Goal: Find contact information: Find contact information

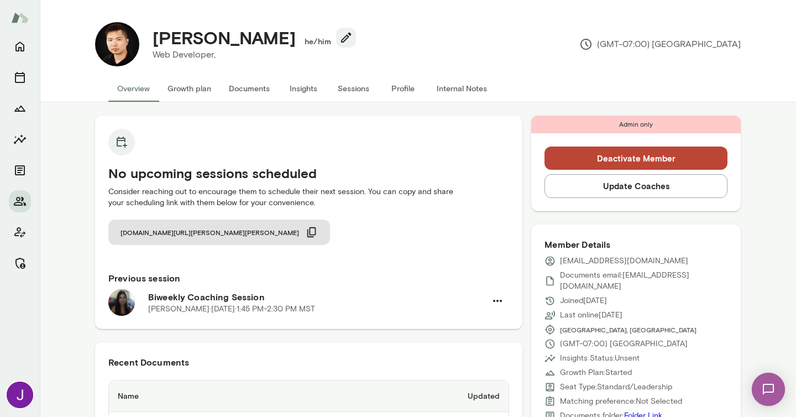
click at [346, 94] on button "Sessions" at bounding box center [353, 88] width 50 height 27
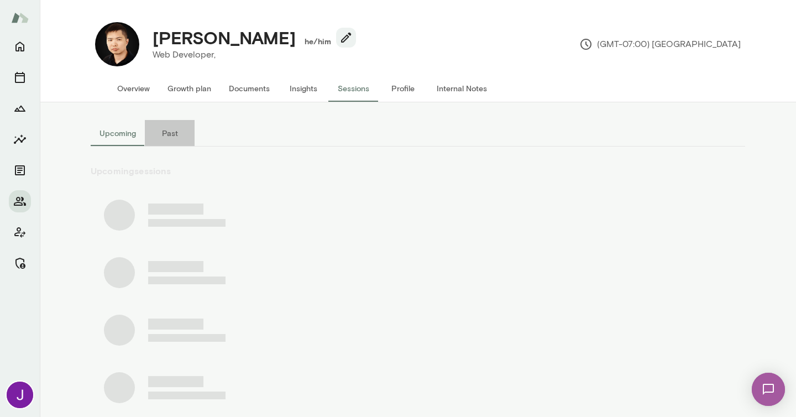
click at [174, 137] on button "Past" at bounding box center [170, 133] width 50 height 27
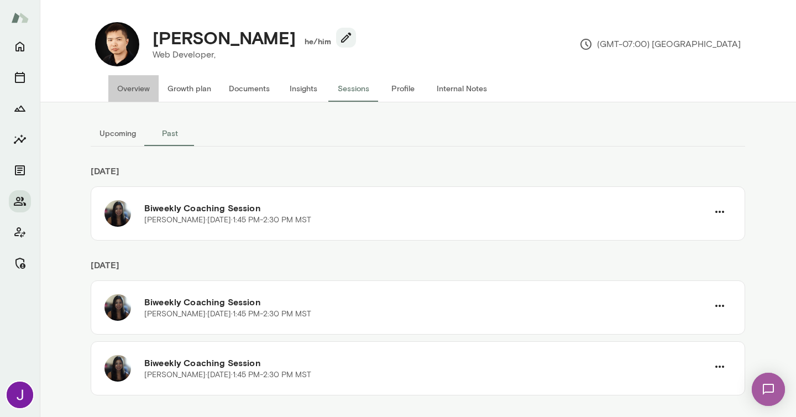
click at [126, 90] on button "Overview" at bounding box center [133, 88] width 50 height 27
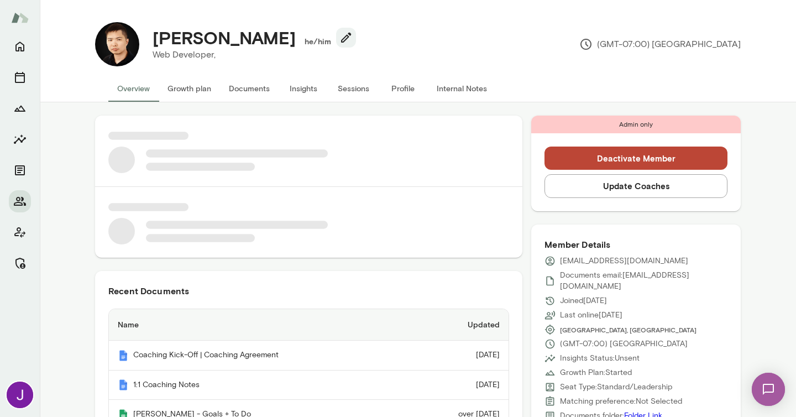
click at [592, 260] on p "rt@richardtirta.com" at bounding box center [624, 260] width 128 height 11
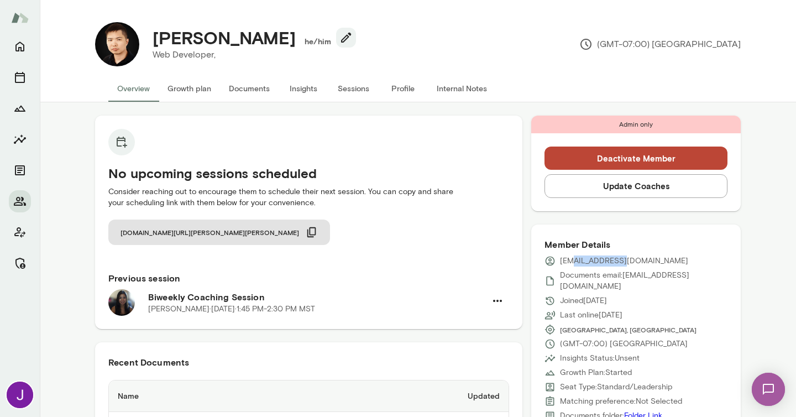
click at [592, 260] on p "rt@richardtirta.com" at bounding box center [624, 260] width 128 height 11
copy div "rt@richardtirta.com"
click at [367, 93] on button "Sessions" at bounding box center [353, 88] width 50 height 27
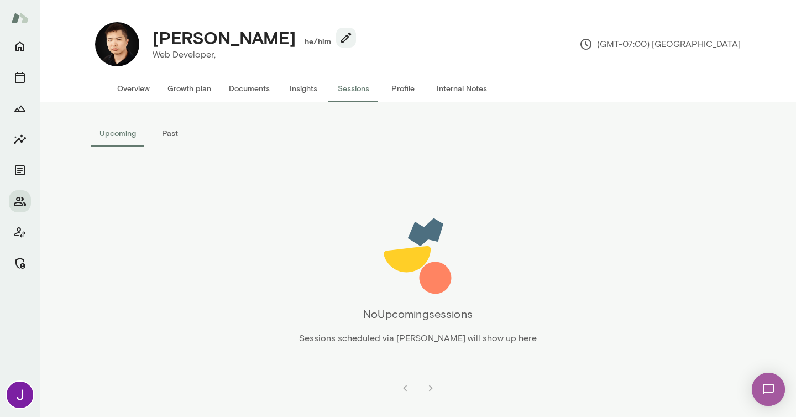
click at [158, 132] on button "Past" at bounding box center [170, 133] width 50 height 27
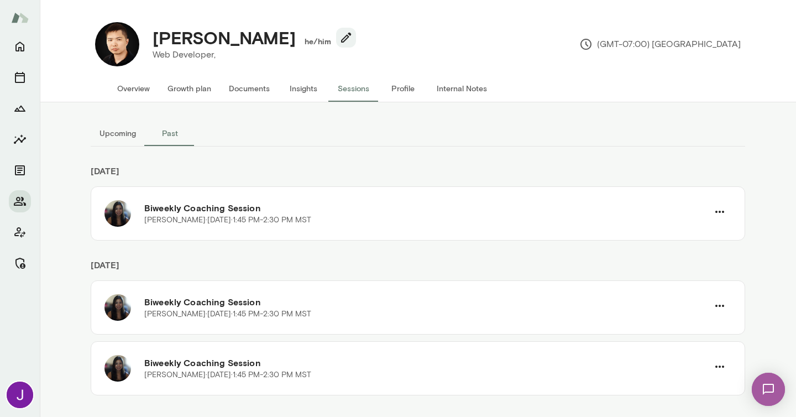
click at [225, 40] on h4 "Richard Widjaja" at bounding box center [224, 37] width 143 height 21
copy h4 "Richard Widjaja"
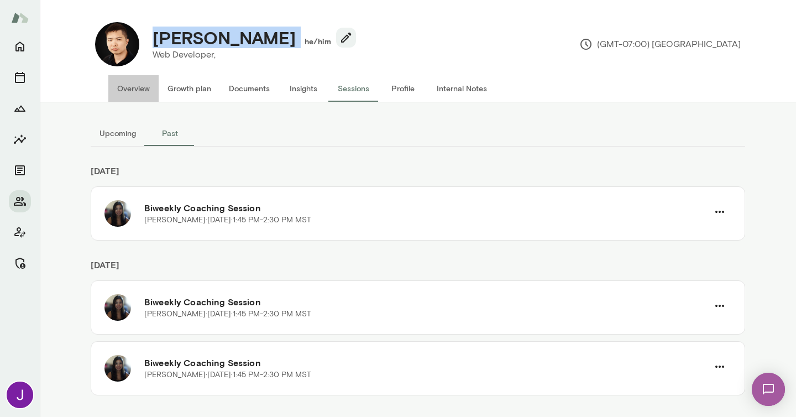
click at [127, 87] on button "Overview" at bounding box center [133, 88] width 50 height 27
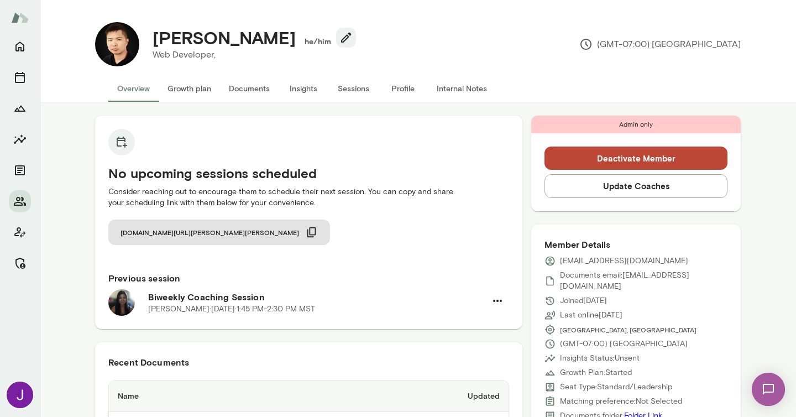
click at [603, 258] on p "rt@richardtirta.com" at bounding box center [624, 260] width 128 height 11
copy div "rt@richardtirta.com"
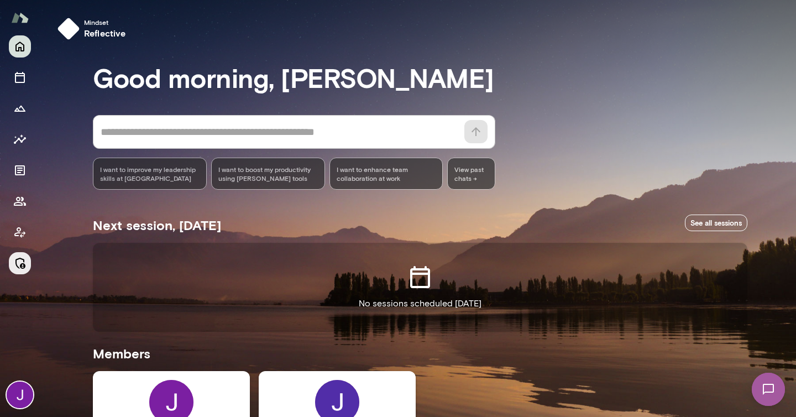
click at [29, 268] on button "Manage" at bounding box center [20, 263] width 22 height 22
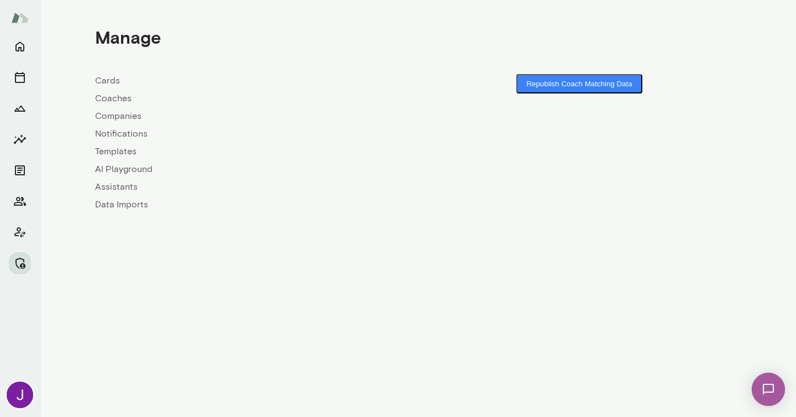
click at [108, 103] on link "Coaches" at bounding box center [256, 98] width 323 height 13
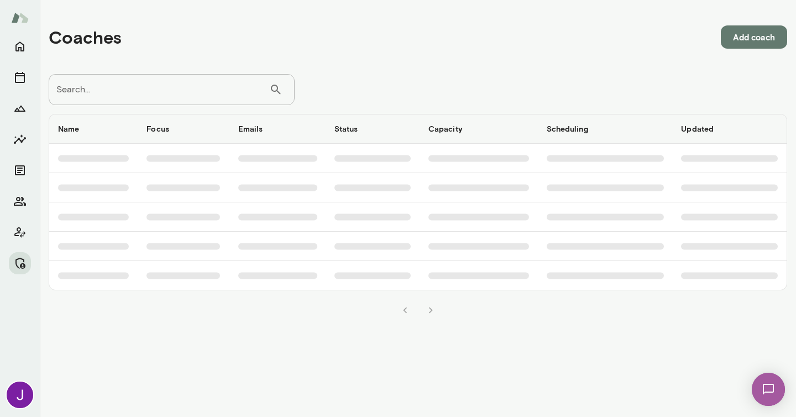
click at [98, 90] on input "Search..." at bounding box center [159, 89] width 221 height 31
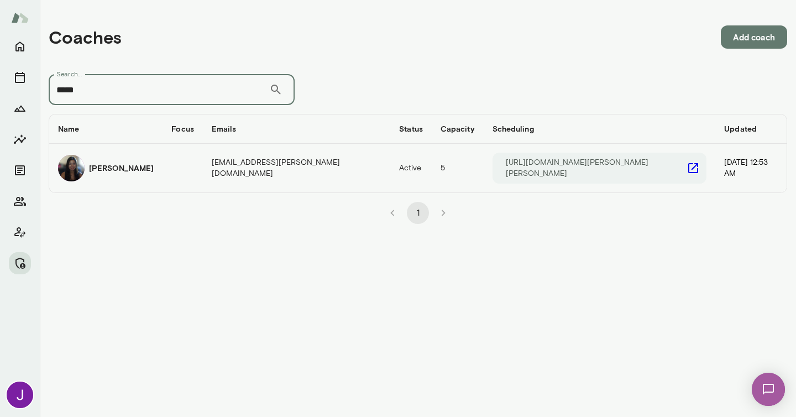
type input "*****"
click at [688, 164] on icon "coaches table" at bounding box center [693, 168] width 10 height 10
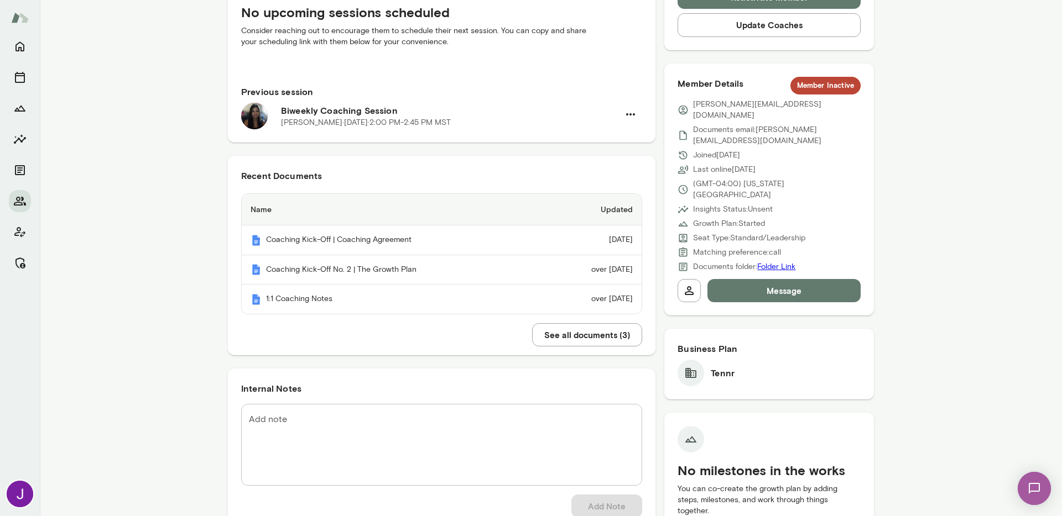
scroll to position [231, 0]
